Goal: Find specific page/section: Find specific page/section

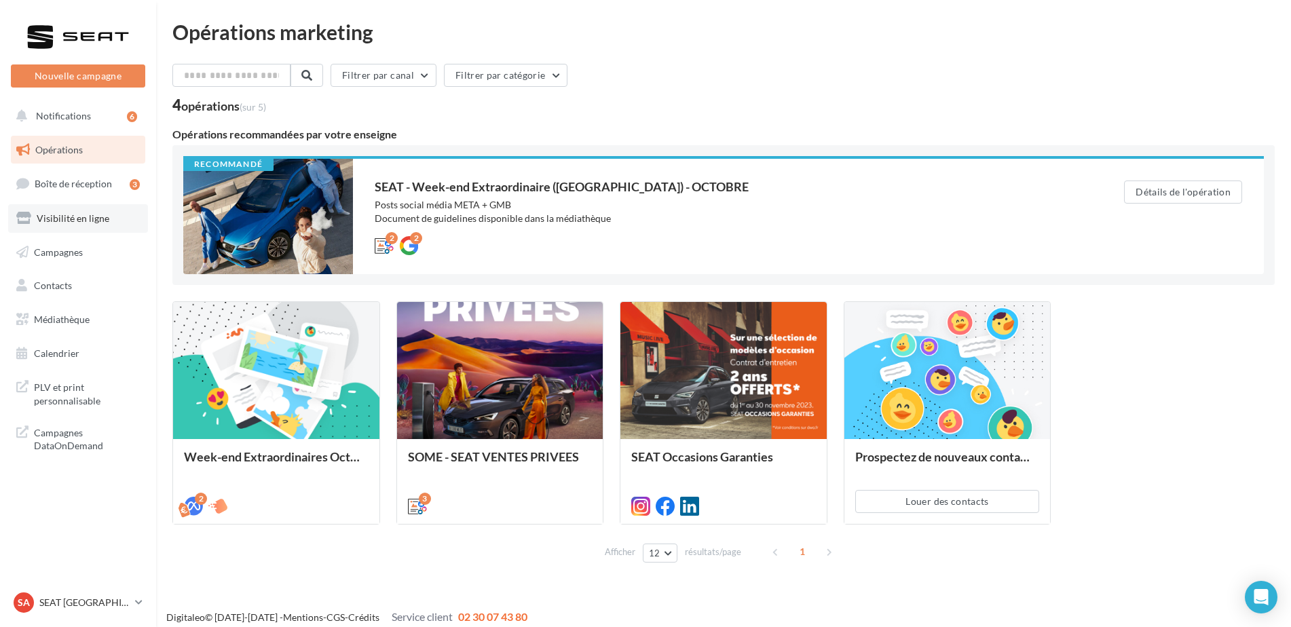
click at [66, 223] on span "Visibilité en ligne" at bounding box center [73, 219] width 73 height 12
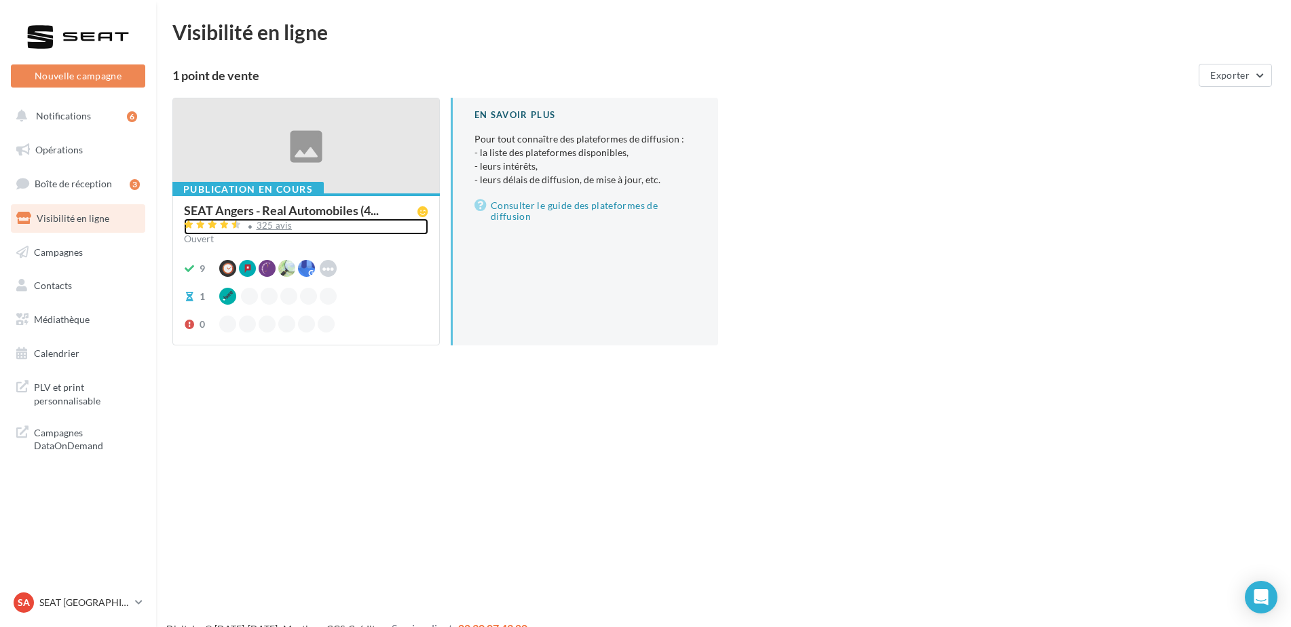
click at [267, 229] on div "325 avis" at bounding box center [275, 225] width 36 height 9
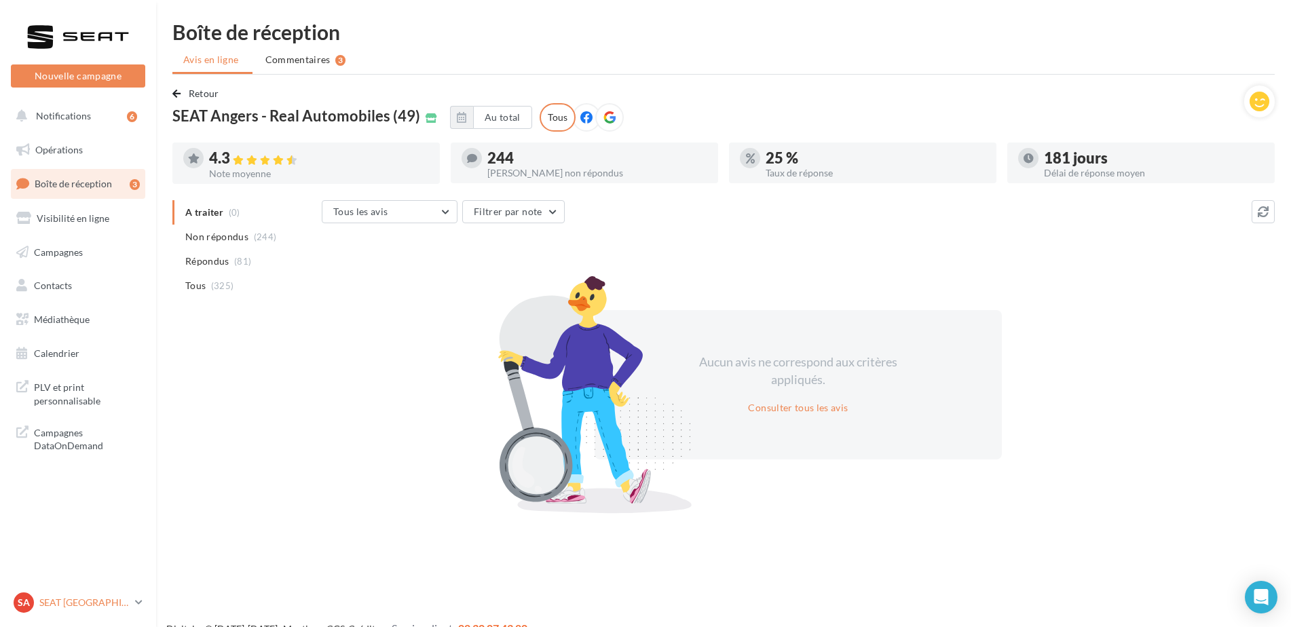
click at [54, 593] on div "SA SEAT [GEOGRAPHIC_DATA] SEAT-[GEOGRAPHIC_DATA]" at bounding box center [72, 603] width 116 height 20
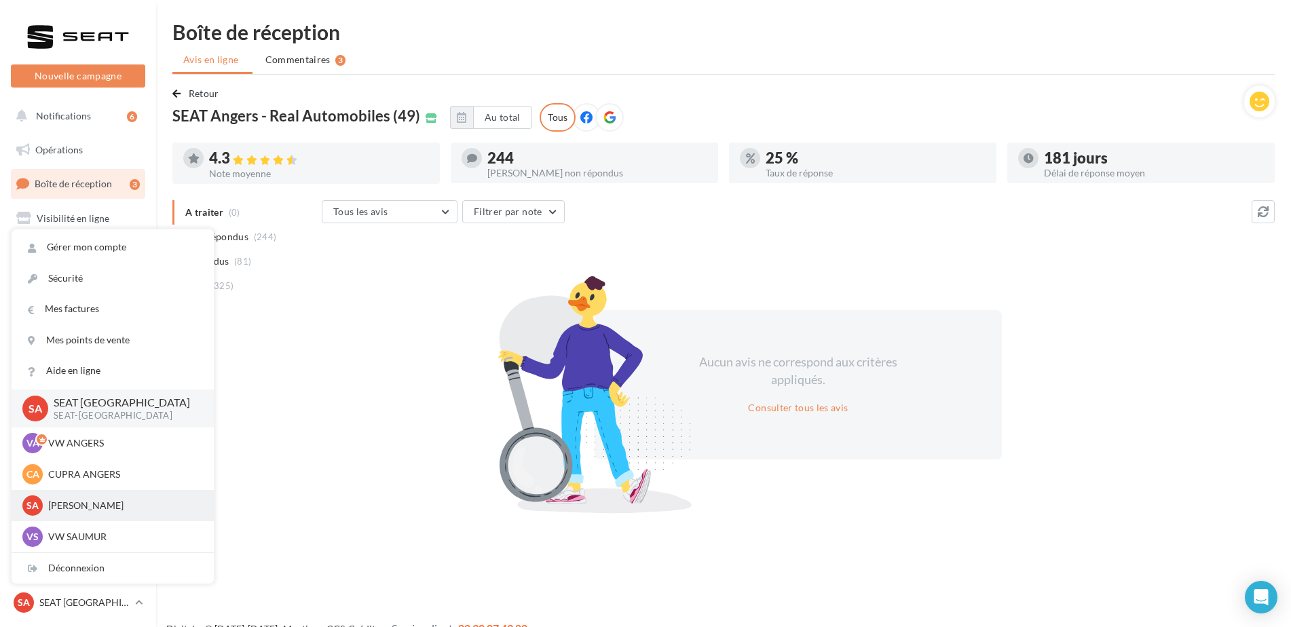
click at [60, 509] on p "SK ANGERS" at bounding box center [122, 506] width 149 height 14
